Goal: Information Seeking & Learning: Learn about a topic

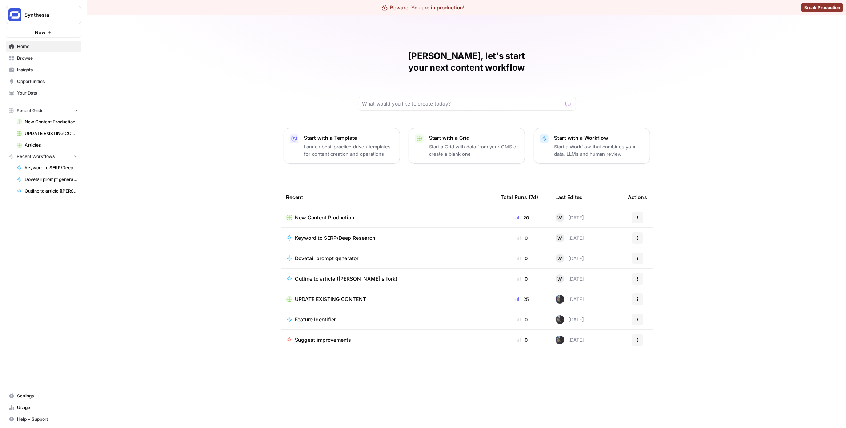
click at [53, 72] on span "Insights" at bounding box center [47, 70] width 61 height 7
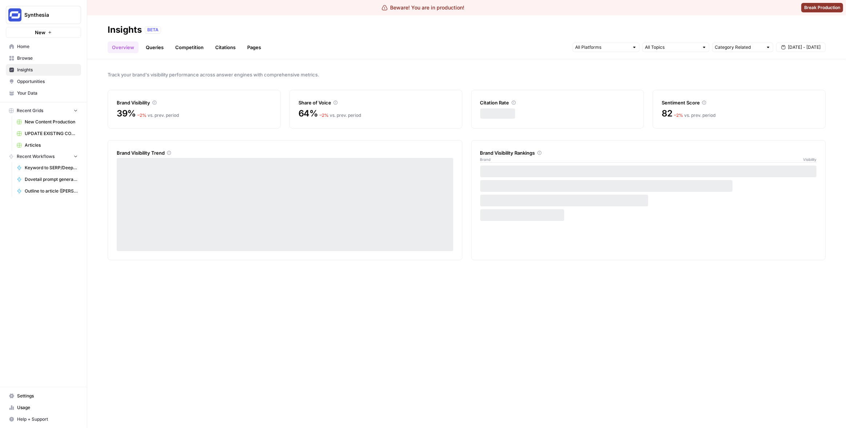
click at [223, 48] on link "Citations" at bounding box center [225, 47] width 29 height 12
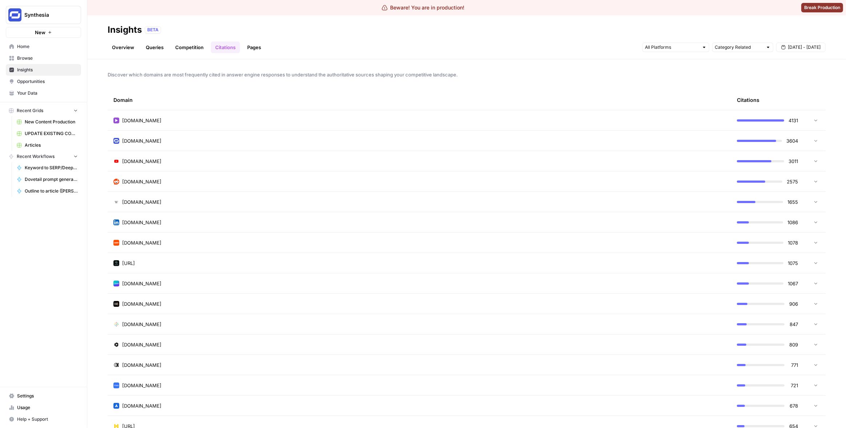
click at [337, 123] on div "[DOMAIN_NAME]" at bounding box center [419, 120] width 612 height 7
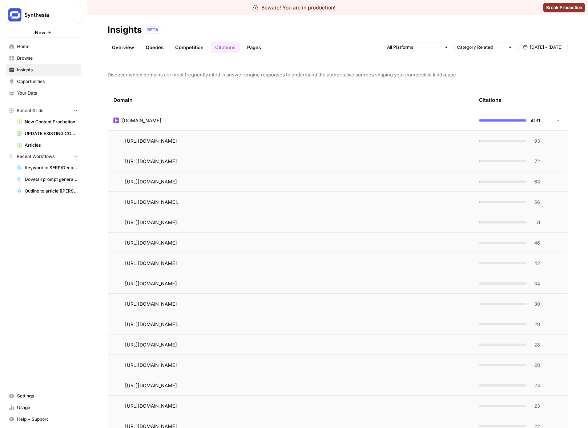
click at [432, 122] on div "[DOMAIN_NAME]" at bounding box center [290, 120] width 354 height 7
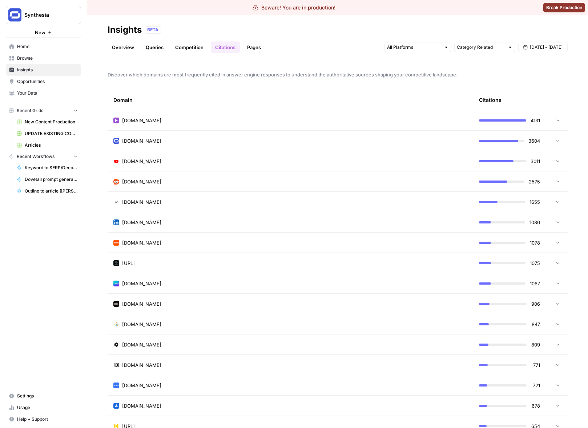
click at [307, 159] on div "[DOMAIN_NAME]" at bounding box center [290, 160] width 354 height 7
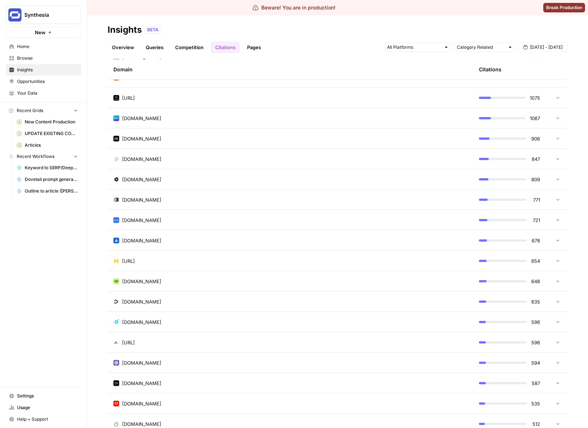
scroll to position [247, 0]
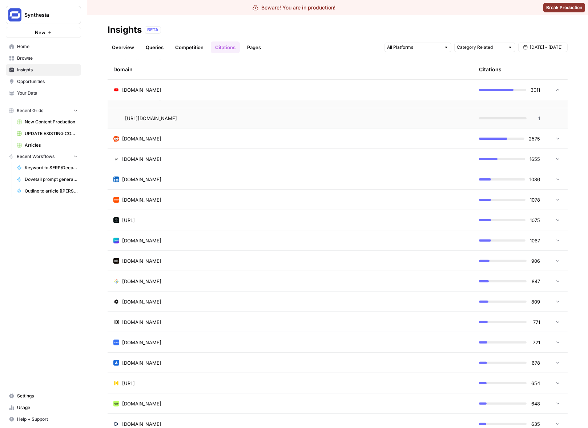
click at [244, 139] on div "[DOMAIN_NAME]" at bounding box center [290, 138] width 354 height 7
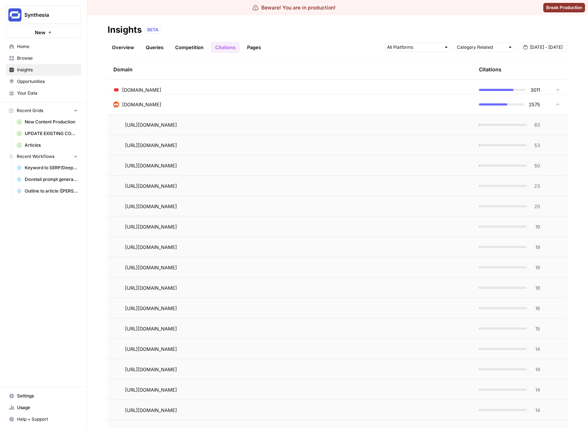
scroll to position [247, 0]
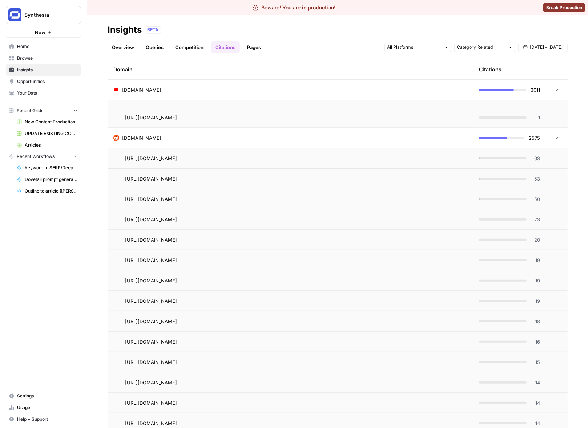
click at [244, 137] on div "[DOMAIN_NAME]" at bounding box center [290, 137] width 354 height 7
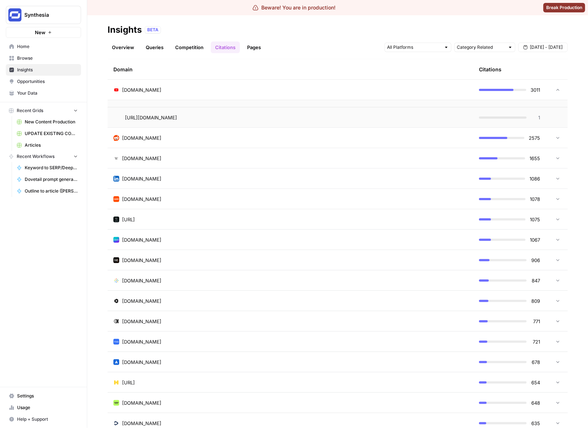
click at [257, 173] on td "[DOMAIN_NAME]" at bounding box center [291, 178] width 366 height 20
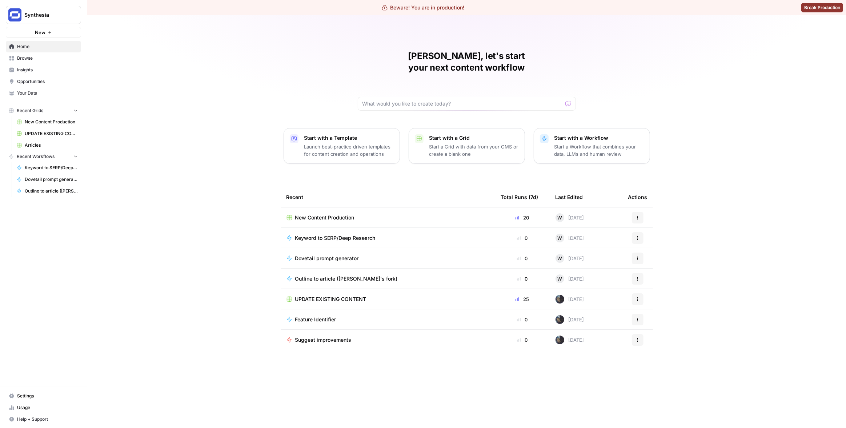
click at [53, 70] on span "Insights" at bounding box center [47, 70] width 61 height 7
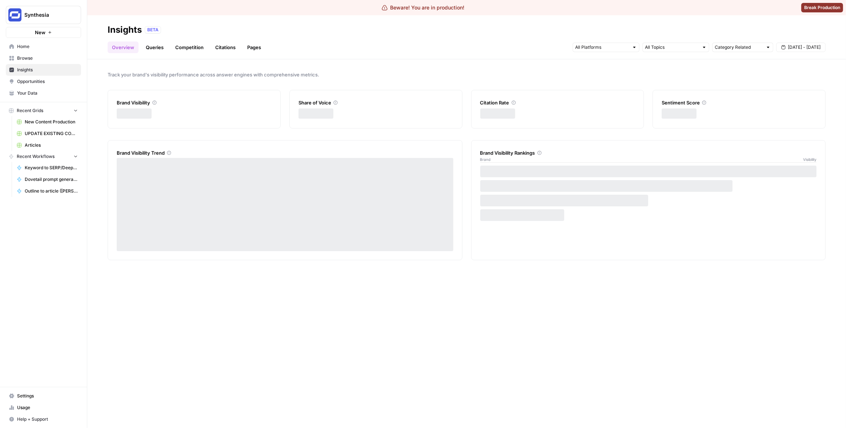
click at [226, 47] on link "Citations" at bounding box center [225, 47] width 29 height 12
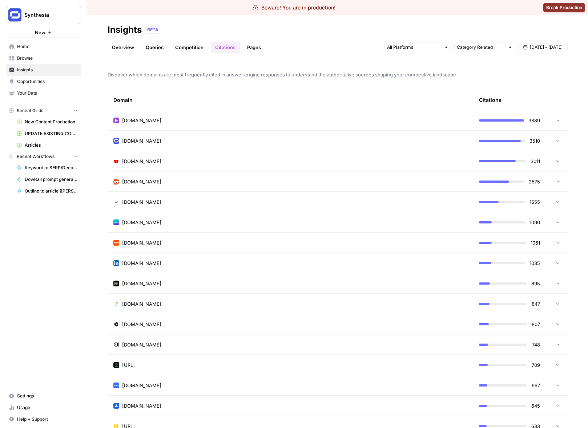
click at [409, 72] on span "Discover which domains are most frequently cited in answer engine responses to …" at bounding box center [338, 74] width 460 height 7
click at [463, 34] on div "Insights BETA" at bounding box center [338, 30] width 460 height 12
click at [492, 34] on div "Insights BETA" at bounding box center [338, 30] width 460 height 12
click at [392, 28] on div "BETA" at bounding box center [356, 29] width 423 height 7
click at [300, 69] on div "Discover which domains are most frequently cited in answer engine responses to …" at bounding box center [337, 243] width 501 height 368
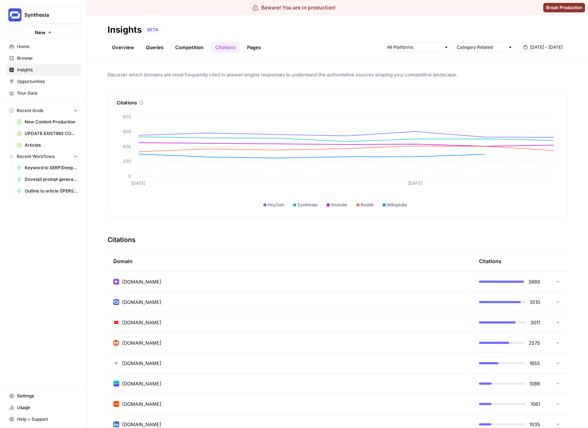
click at [195, 81] on div "Discover which domains are most frequently cited in answer engine responses to …" at bounding box center [337, 243] width 501 height 368
click at [55, 17] on span "Synthesia" at bounding box center [46, 14] width 44 height 7
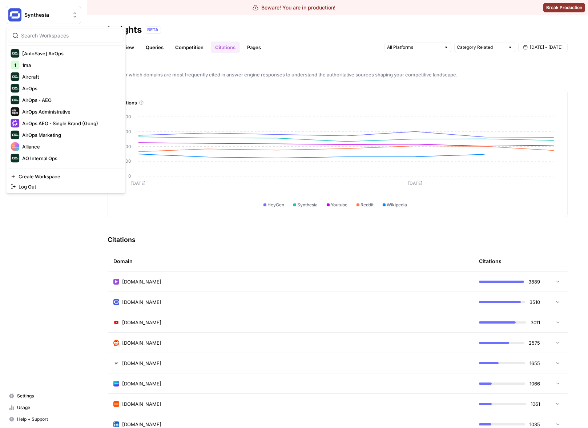
scroll to position [116, 0]
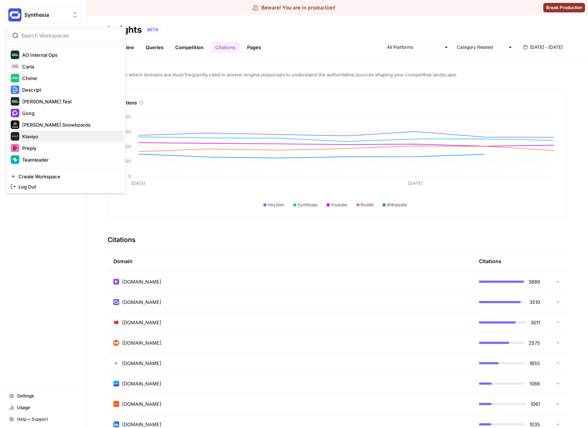
click at [32, 136] on span "Klaviyo" at bounding box center [70, 136] width 96 height 7
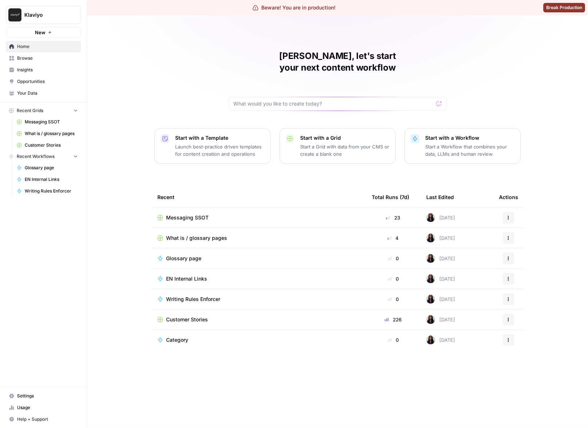
click at [56, 69] on span "Insights" at bounding box center [47, 70] width 61 height 7
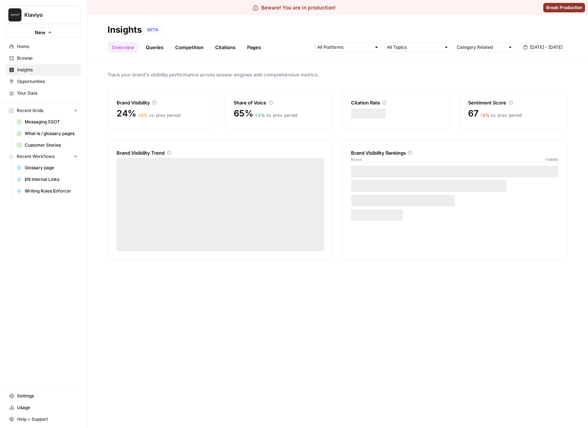
click at [217, 45] on link "Citations" at bounding box center [225, 47] width 29 height 12
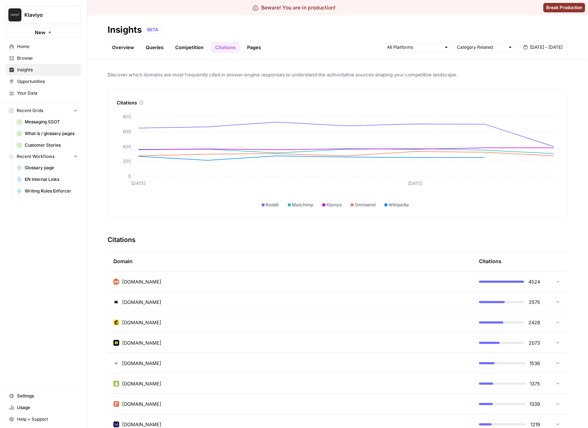
click at [379, 222] on div "Discover which domains are most frequently cited in answer engine responses to …" at bounding box center [337, 243] width 501 height 368
click at [49, 14] on span "Klaviyo" at bounding box center [46, 14] width 44 height 7
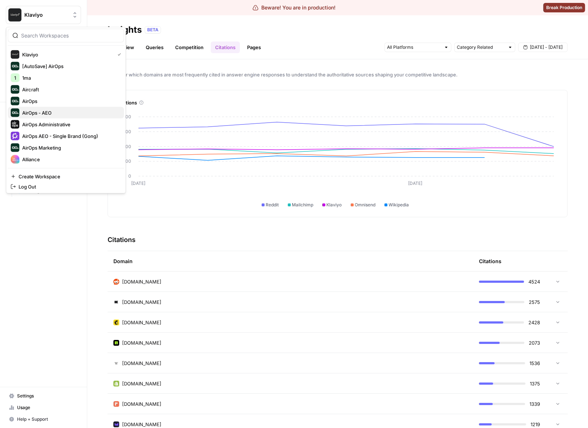
scroll to position [116, 0]
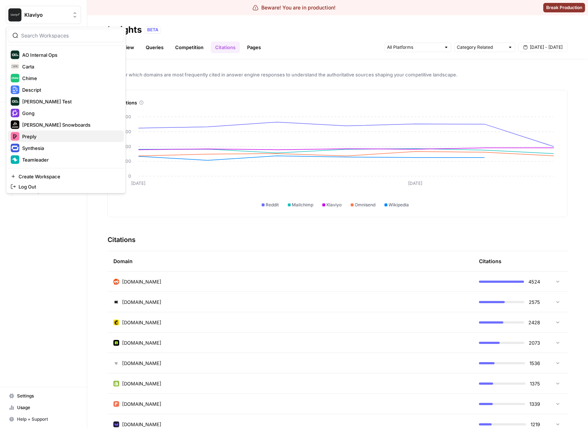
click at [52, 135] on span "Preply" at bounding box center [70, 136] width 96 height 7
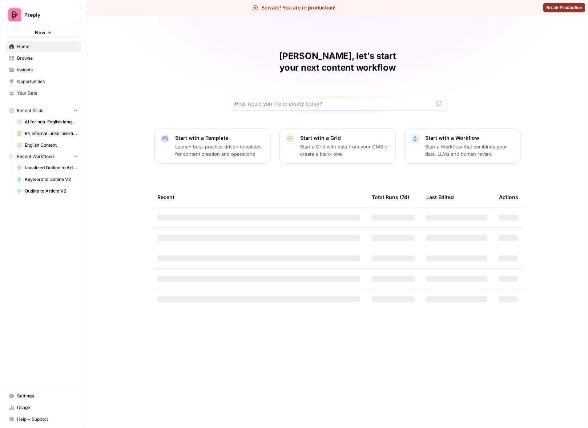
click at [48, 72] on span "Insights" at bounding box center [47, 70] width 61 height 7
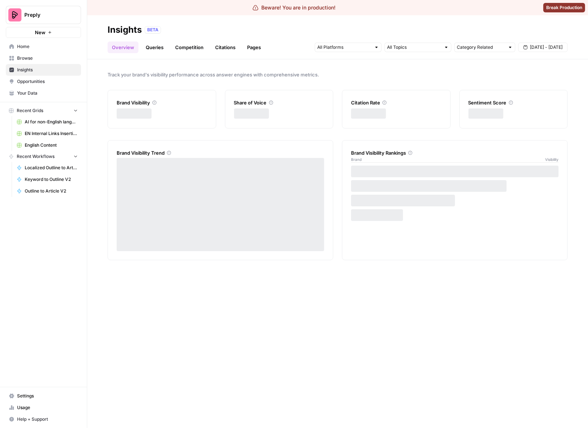
click at [218, 45] on link "Citations" at bounding box center [225, 47] width 29 height 12
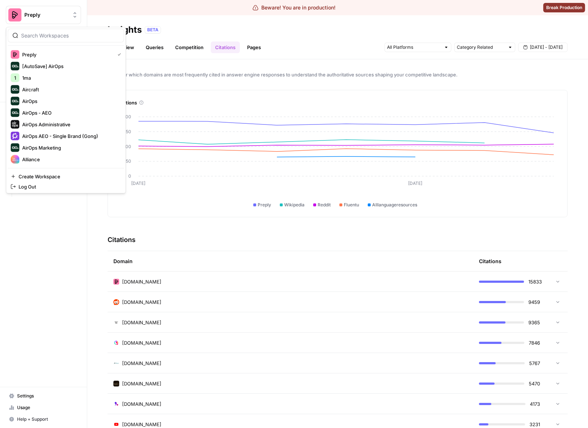
click at [57, 20] on button "Preply" at bounding box center [43, 15] width 75 height 18
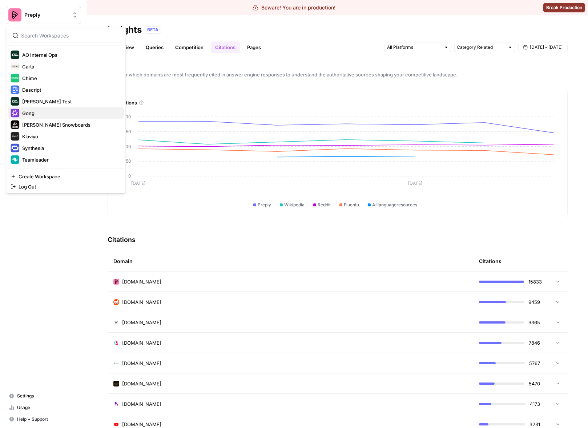
click at [59, 111] on span "Gong" at bounding box center [70, 112] width 96 height 7
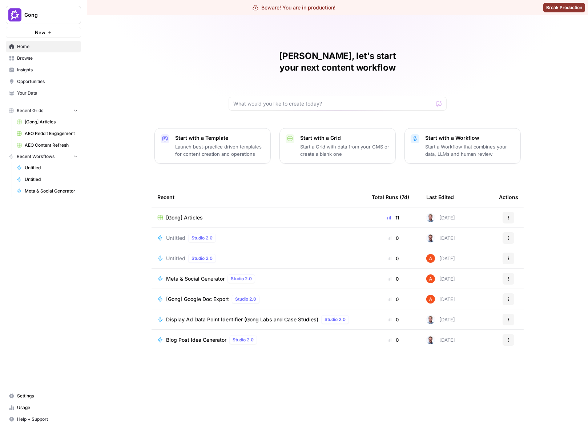
click at [53, 69] on span "Insights" at bounding box center [47, 70] width 61 height 7
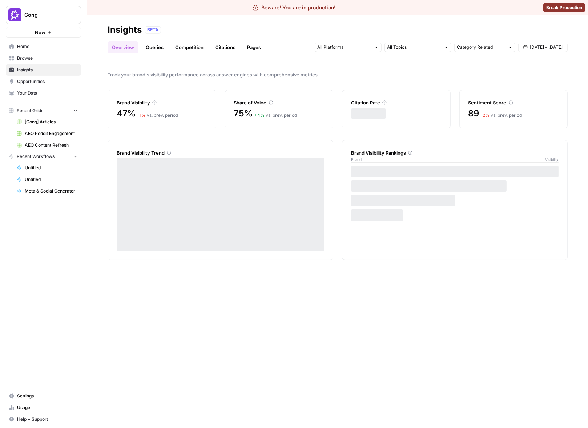
click at [223, 48] on link "Citations" at bounding box center [225, 47] width 29 height 12
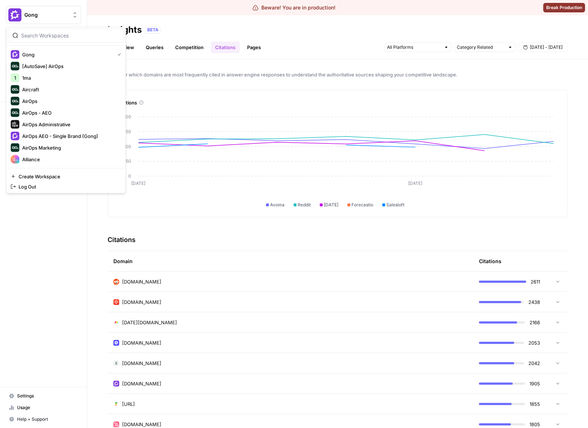
click at [51, 18] on span "Gong" at bounding box center [46, 14] width 44 height 7
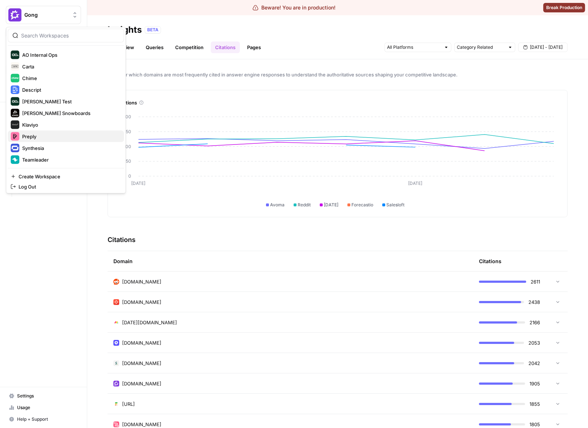
scroll to position [112, 0]
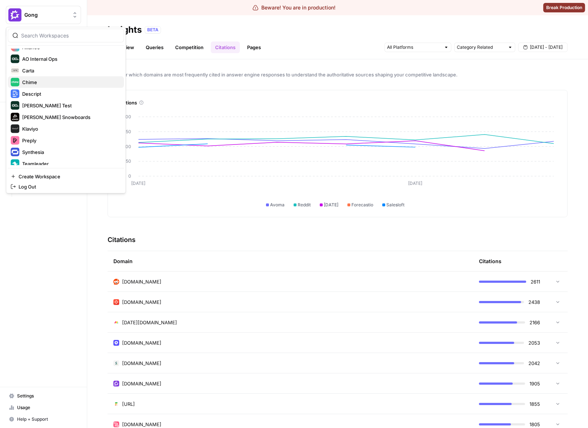
click at [36, 81] on span "Chime" at bounding box center [70, 82] width 96 height 7
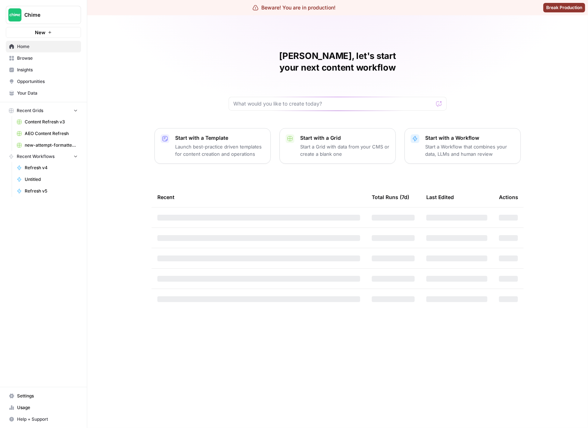
click at [45, 67] on span "Insights" at bounding box center [47, 70] width 61 height 7
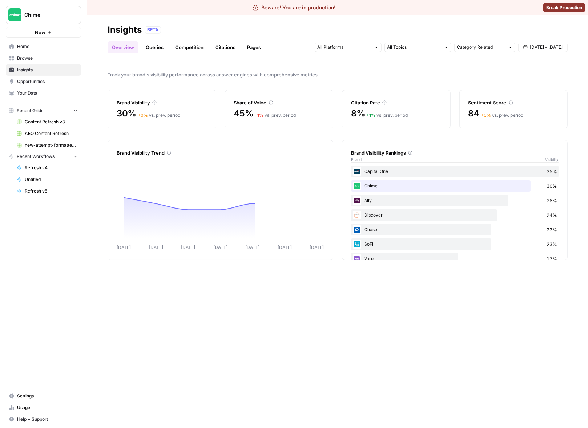
click at [227, 49] on link "Citations" at bounding box center [225, 47] width 29 height 12
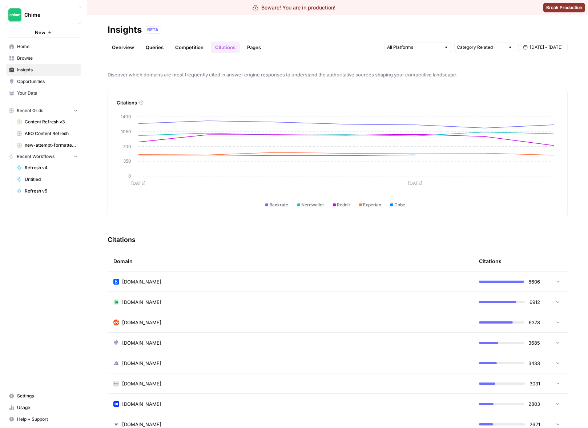
click at [36, 14] on span "Chime" at bounding box center [46, 14] width 44 height 7
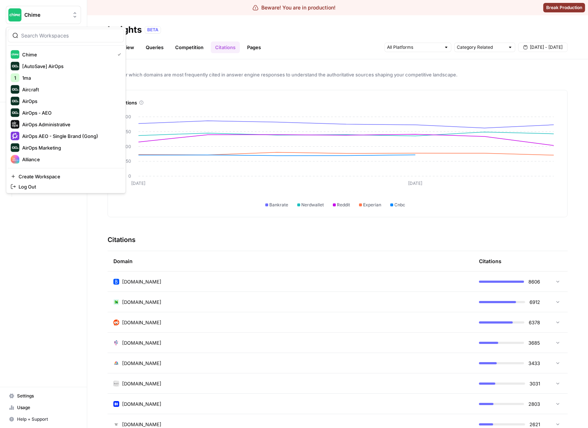
scroll to position [116, 0]
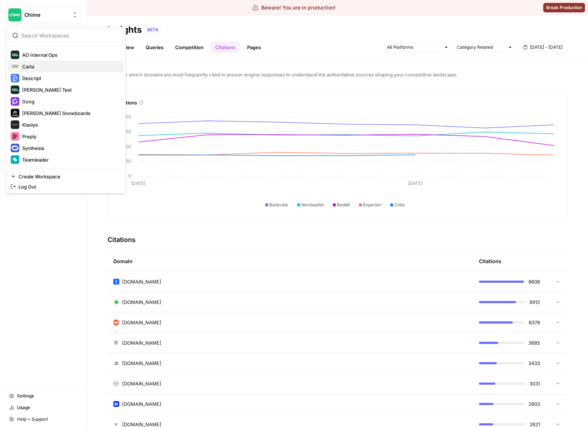
click at [42, 71] on button "Carta" at bounding box center [66, 67] width 116 height 12
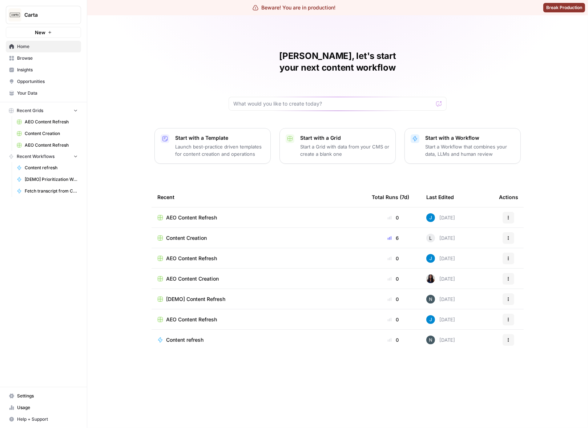
click at [49, 72] on span "Insights" at bounding box center [47, 70] width 61 height 7
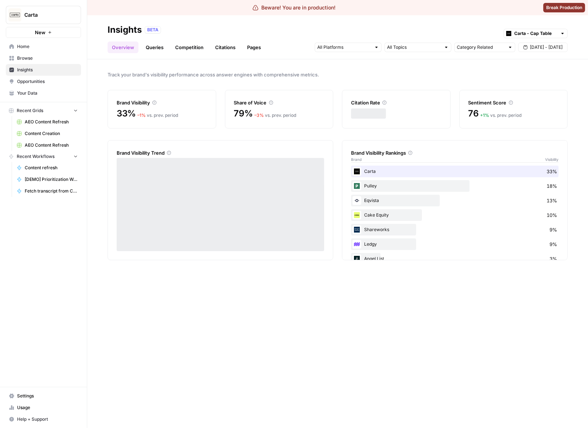
click at [226, 48] on link "Citations" at bounding box center [225, 47] width 29 height 12
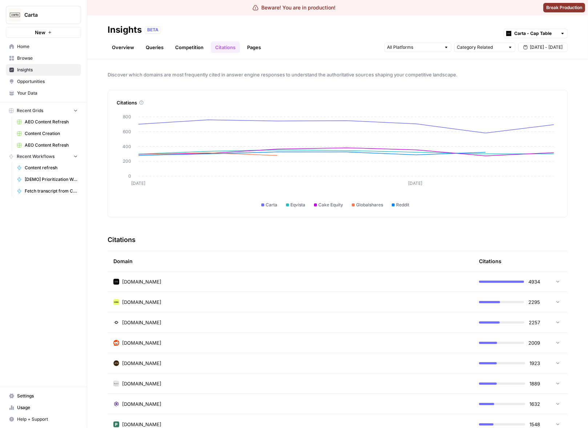
click at [554, 78] on div "Discover which domains are most frequently cited in answer engine responses to …" at bounding box center [337, 243] width 501 height 368
click at [402, 204] on span "Reddit" at bounding box center [402, 204] width 13 height 7
click at [35, 23] on button "Carta" at bounding box center [43, 15] width 75 height 18
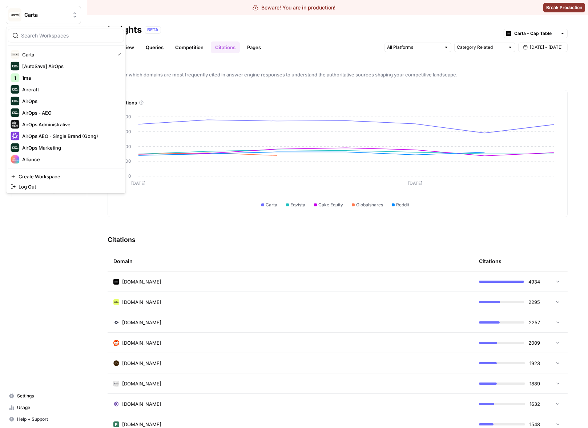
scroll to position [116, 0]
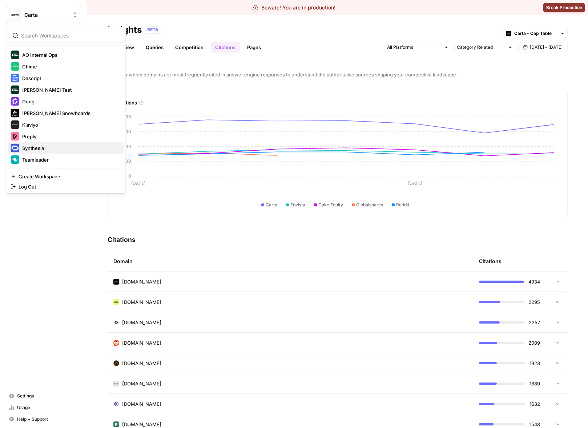
click at [48, 144] on span "Synthesia" at bounding box center [70, 147] width 96 height 7
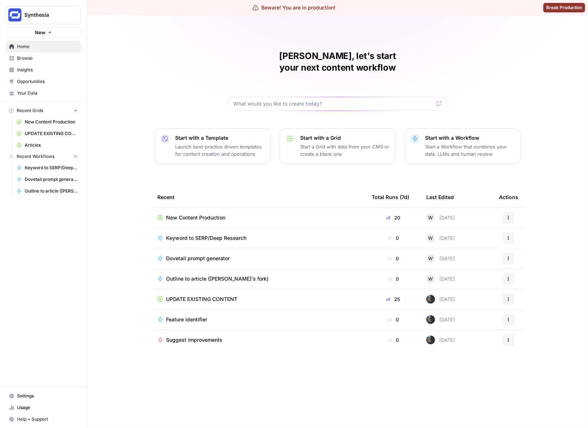
click at [45, 68] on span "Insights" at bounding box center [47, 70] width 61 height 7
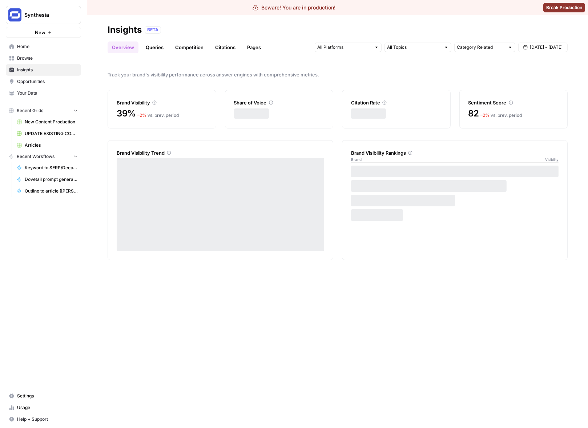
click at [207, 41] on div "Overview Queries Competition Citations Pages Category Related [DATE] - [DATE]" at bounding box center [338, 44] width 460 height 17
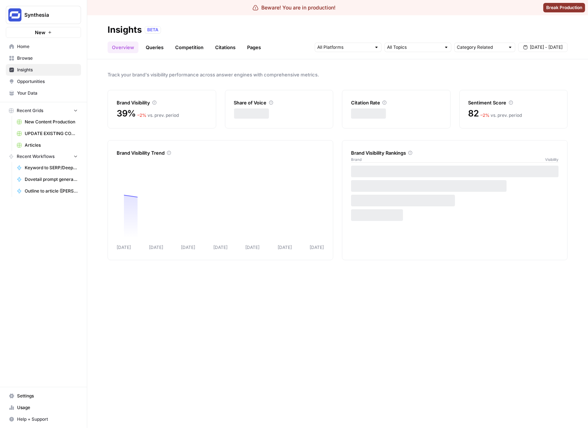
click at [213, 43] on link "Citations" at bounding box center [225, 47] width 29 height 12
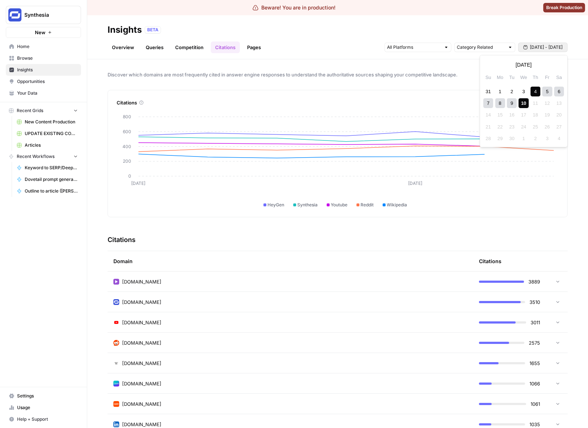
click at [551, 48] on span "[DATE] - [DATE]" at bounding box center [546, 47] width 33 height 7
click at [536, 91] on div "4" at bounding box center [536, 91] width 10 height 10
click at [503, 102] on div "8" at bounding box center [501, 103] width 10 height 10
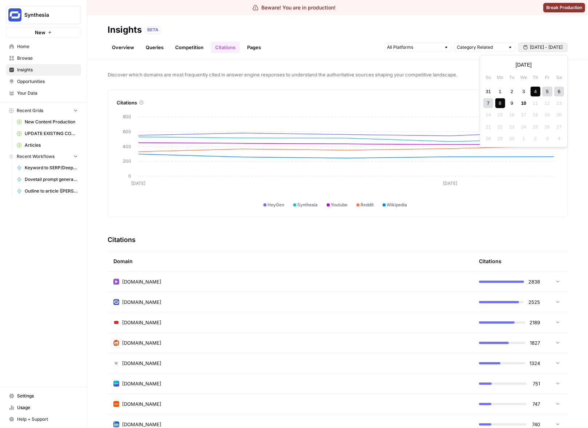
click at [546, 48] on span "[DATE] - [DATE]" at bounding box center [546, 47] width 33 height 7
click at [494, 66] on button "Previous month" at bounding box center [489, 64] width 13 height 13
click at [500, 94] on div "28" at bounding box center [501, 91] width 10 height 10
click at [556, 62] on icon "button" at bounding box center [558, 64] width 5 height 5
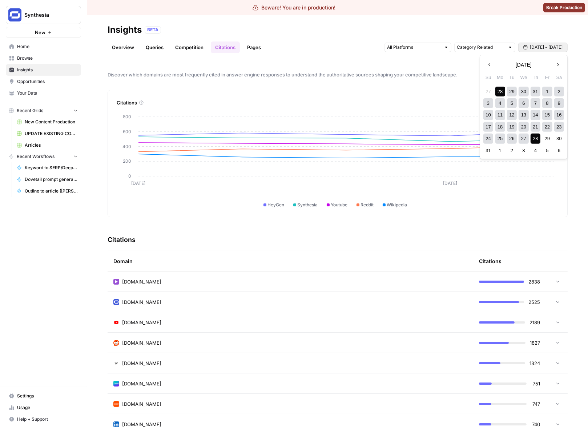
click at [537, 140] on div "28" at bounding box center [536, 138] width 10 height 10
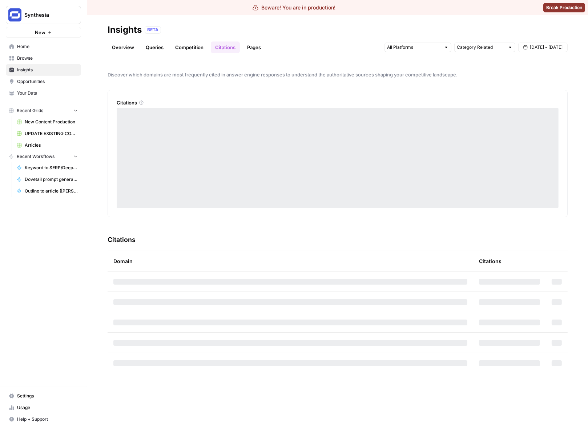
click at [491, 72] on span "Discover which domains are most frequently cited in answer engine responses to …" at bounding box center [338, 74] width 460 height 7
click at [535, 45] on span "Jul 28 - Aug 28" at bounding box center [546, 47] width 33 height 7
click at [557, 59] on button "Next month" at bounding box center [558, 64] width 13 height 13
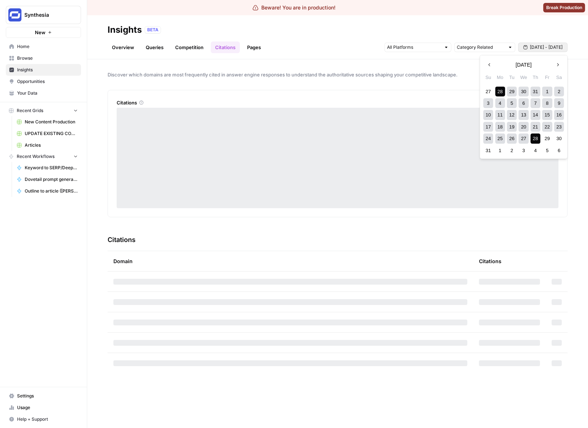
click at [523, 136] on div "27" at bounding box center [524, 138] width 10 height 10
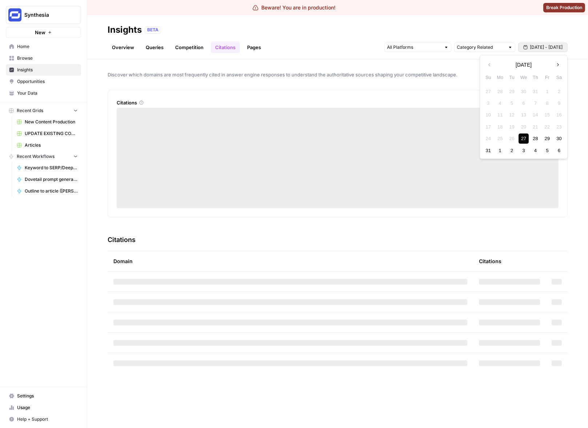
click at [559, 63] on icon "button" at bounding box center [558, 64] width 5 height 5
click at [524, 101] on div "10" at bounding box center [524, 103] width 10 height 10
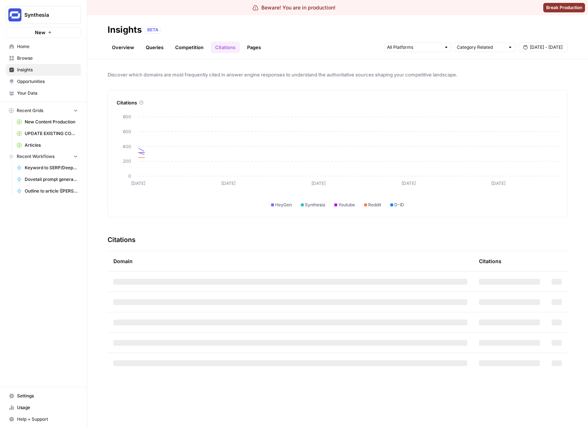
click at [536, 78] on div "Discover which domains are most frequently cited in answer engine responses to …" at bounding box center [337, 243] width 501 height 368
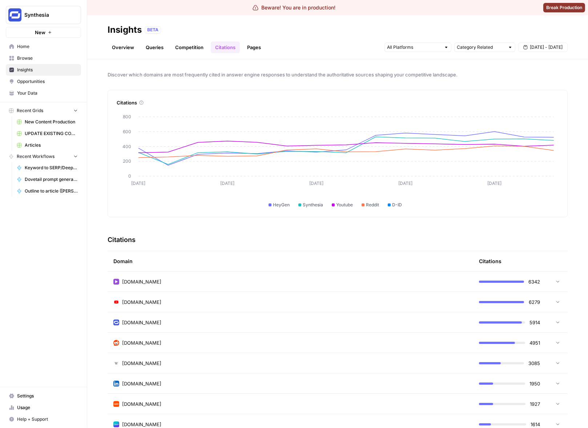
click at [332, 33] on div "Insights BETA" at bounding box center [338, 30] width 460 height 12
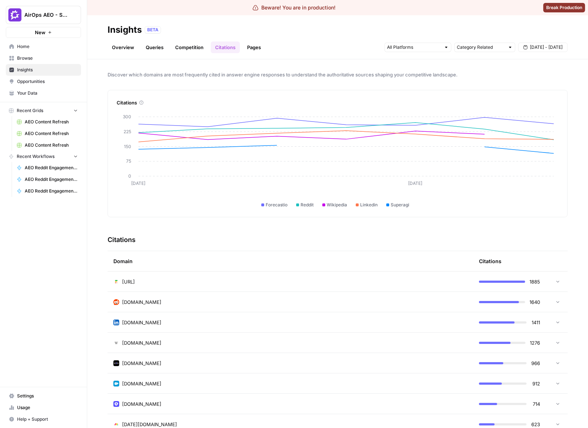
click at [442, 193] on div "Forecastio Reddit Wikipedia Linkedin Superagi" at bounding box center [335, 197] width 437 height 21
click at [501, 57] on header "Insights BETA Overview Queries Competition Citations Pages Category Related [DA…" at bounding box center [337, 37] width 501 height 44
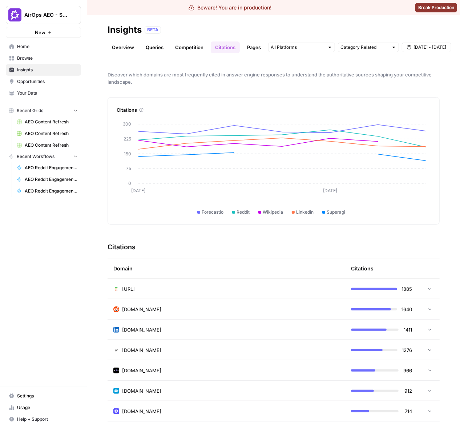
click at [98, 37] on header "Insights BETA Overview Queries Competition Citations Pages Category Related [DA…" at bounding box center [273, 37] width 373 height 44
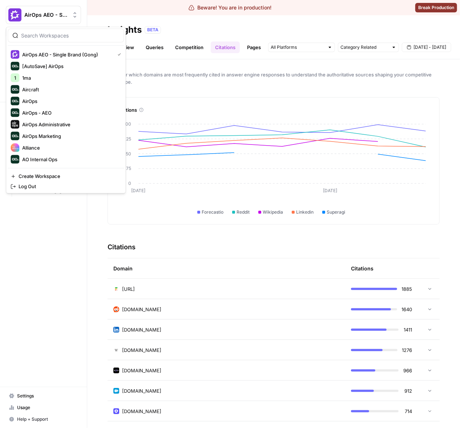
click at [67, 20] on button "AirOps AEO - Single Brand (Gong)" at bounding box center [43, 15] width 75 height 18
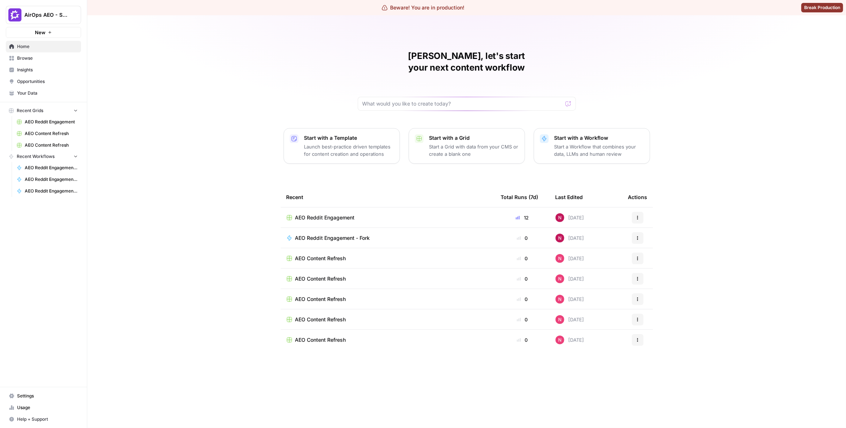
click at [229, 79] on div "[PERSON_NAME], let's start your next content workflow Start with a Template Lau…" at bounding box center [466, 221] width 759 height 412
click at [53, 65] on link "Insights" at bounding box center [43, 70] width 75 height 12
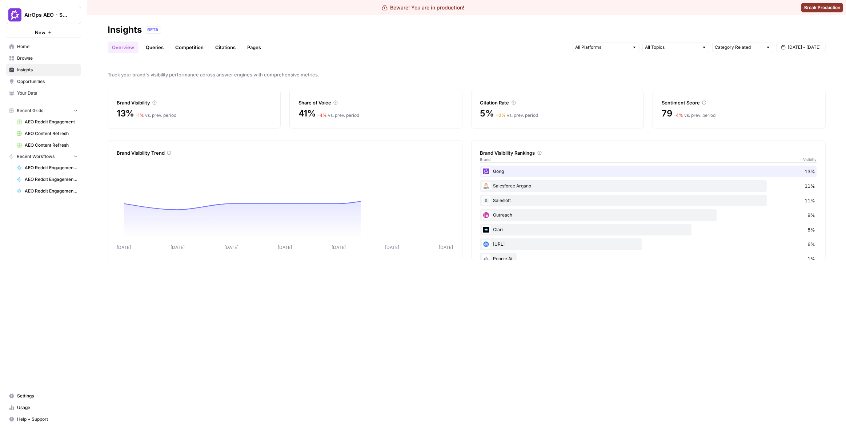
click at [214, 47] on link "Citations" at bounding box center [225, 47] width 29 height 12
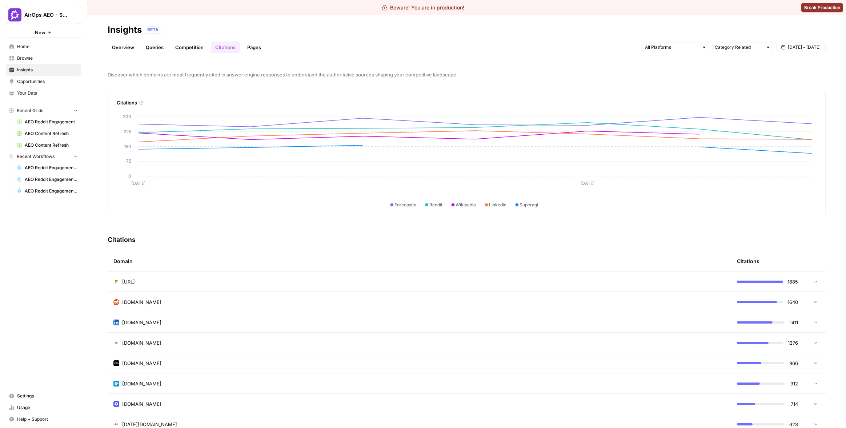
click at [632, 21] on header "Insights BETA Overview Queries Competition Citations Pages Category Related [DA…" at bounding box center [466, 37] width 759 height 44
click at [813, 46] on span "[DATE] - [DATE]" at bounding box center [804, 47] width 33 height 7
click at [782, 101] on div "10" at bounding box center [782, 103] width 10 height 10
click at [790, 92] on div "4" at bounding box center [794, 91] width 10 height 10
click at [777, 103] on div "10" at bounding box center [782, 103] width 10 height 10
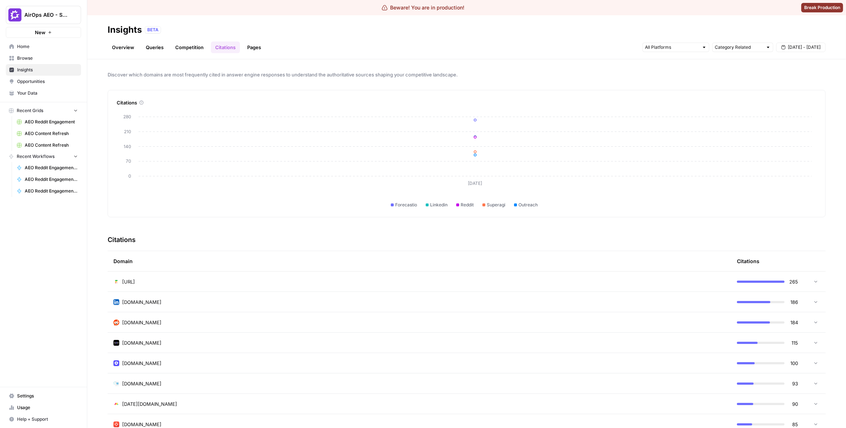
click at [792, 54] on header "Insights BETA Overview Queries Competition Citations Pages Category Related Sep…" at bounding box center [466, 37] width 759 height 44
click at [794, 49] on span "Sep 10 - Sep 10" at bounding box center [804, 47] width 33 height 7
click at [792, 88] on div "4" at bounding box center [794, 91] width 10 height 10
click at [783, 100] on div "10" at bounding box center [782, 103] width 10 height 10
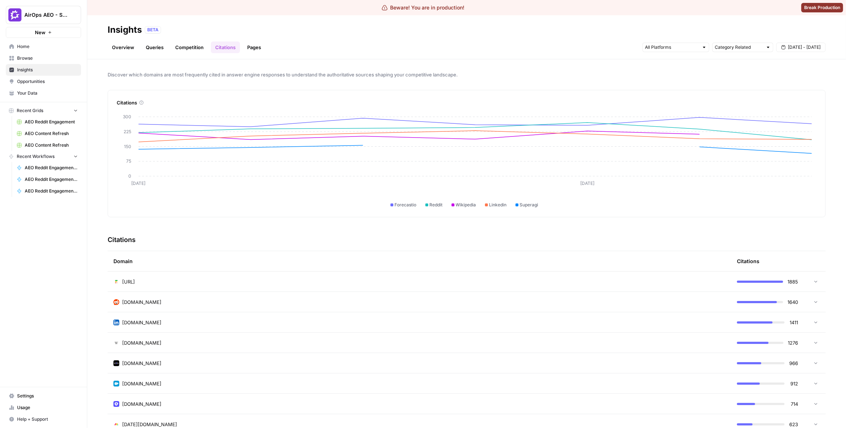
click at [364, 115] on icon "Sep 3 Sep 7 0 75 150 225 300" at bounding box center [464, 158] width 695 height 100
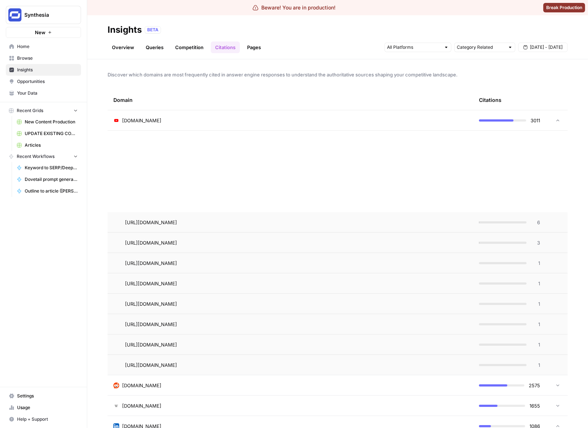
scroll to position [247, 0]
